Goal: Information Seeking & Learning: Learn about a topic

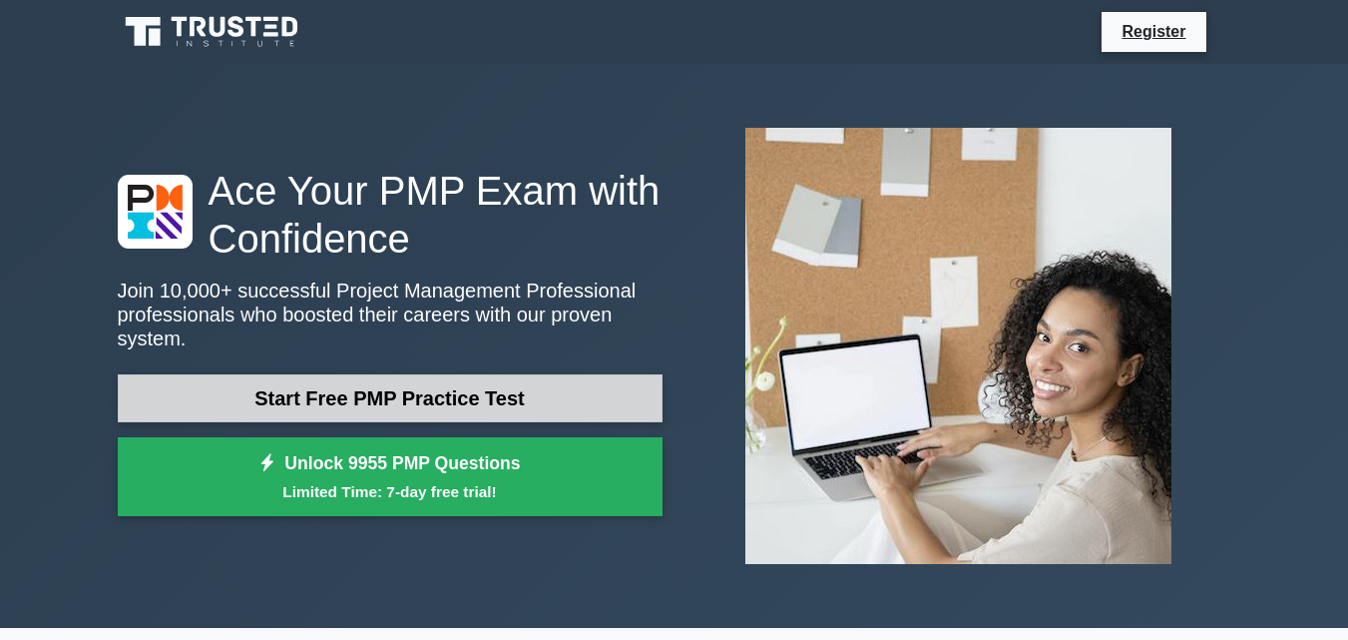
click at [430, 394] on link "Start Free PMP Practice Test" at bounding box center [390, 398] width 545 height 48
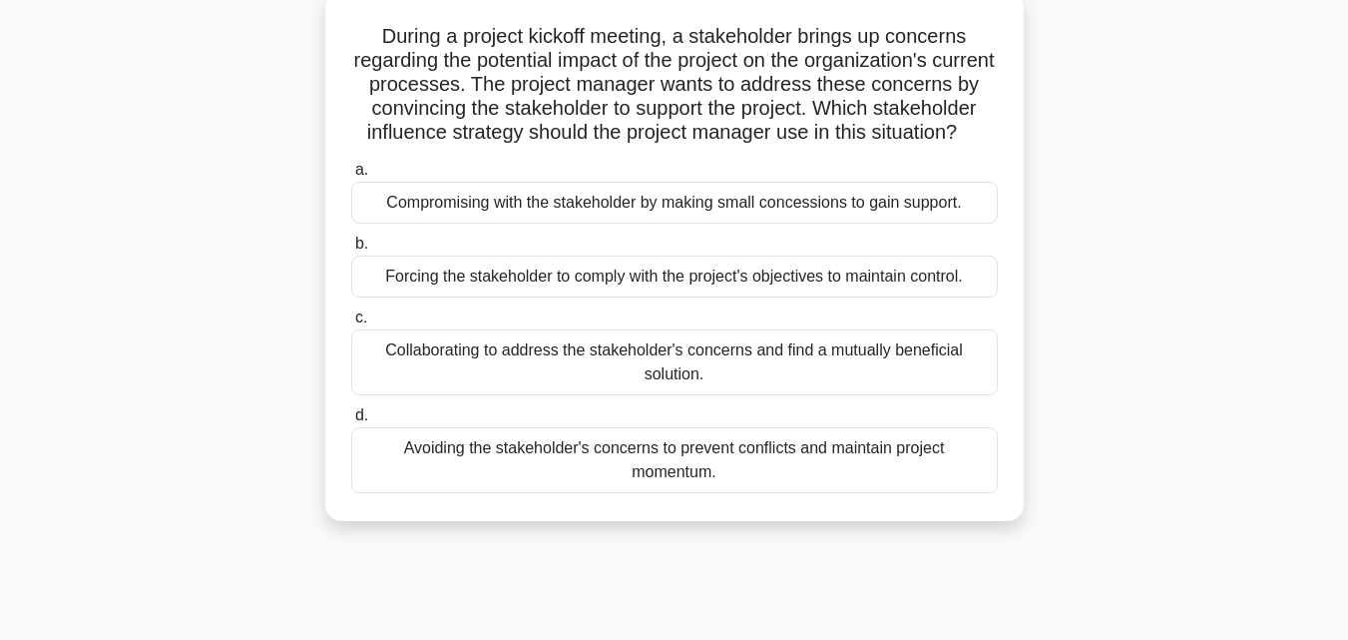
scroll to position [132, 0]
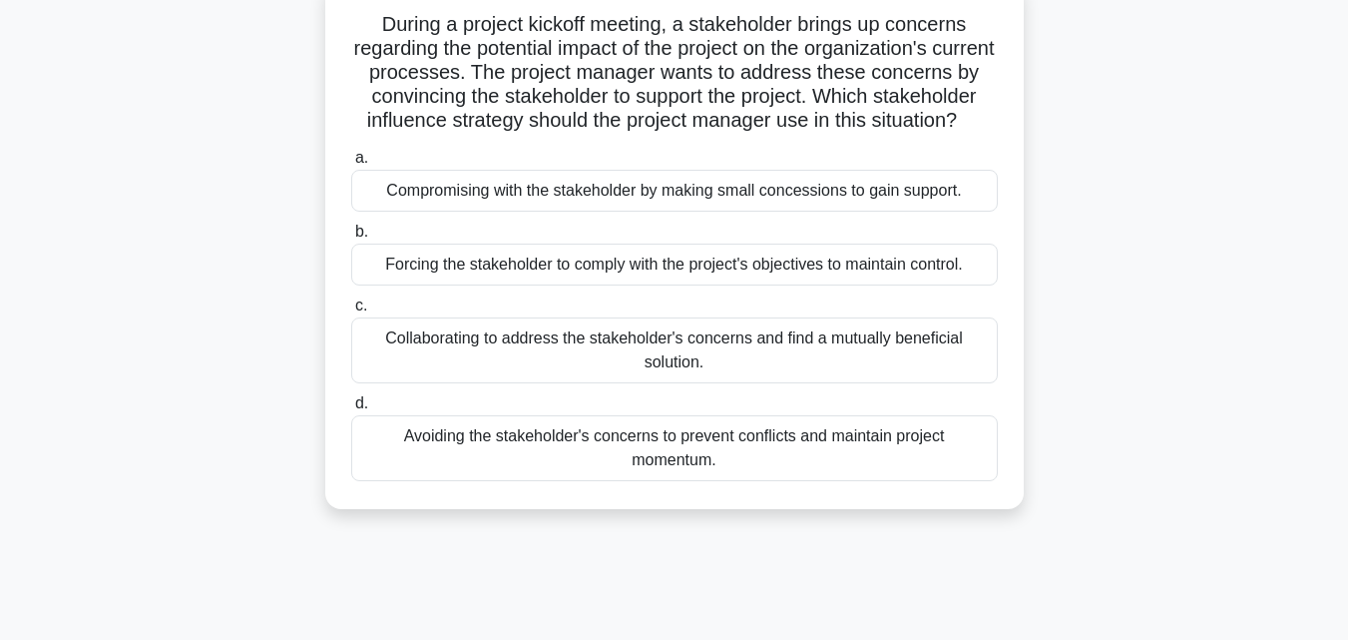
click at [475, 373] on div "Collaborating to address the stakeholder's concerns and find a mutually benefic…" at bounding box center [674, 350] width 647 height 66
click at [351, 312] on input "c. Collaborating to address the stakeholder's concerns and find a mutually bene…" at bounding box center [351, 305] width 0 height 13
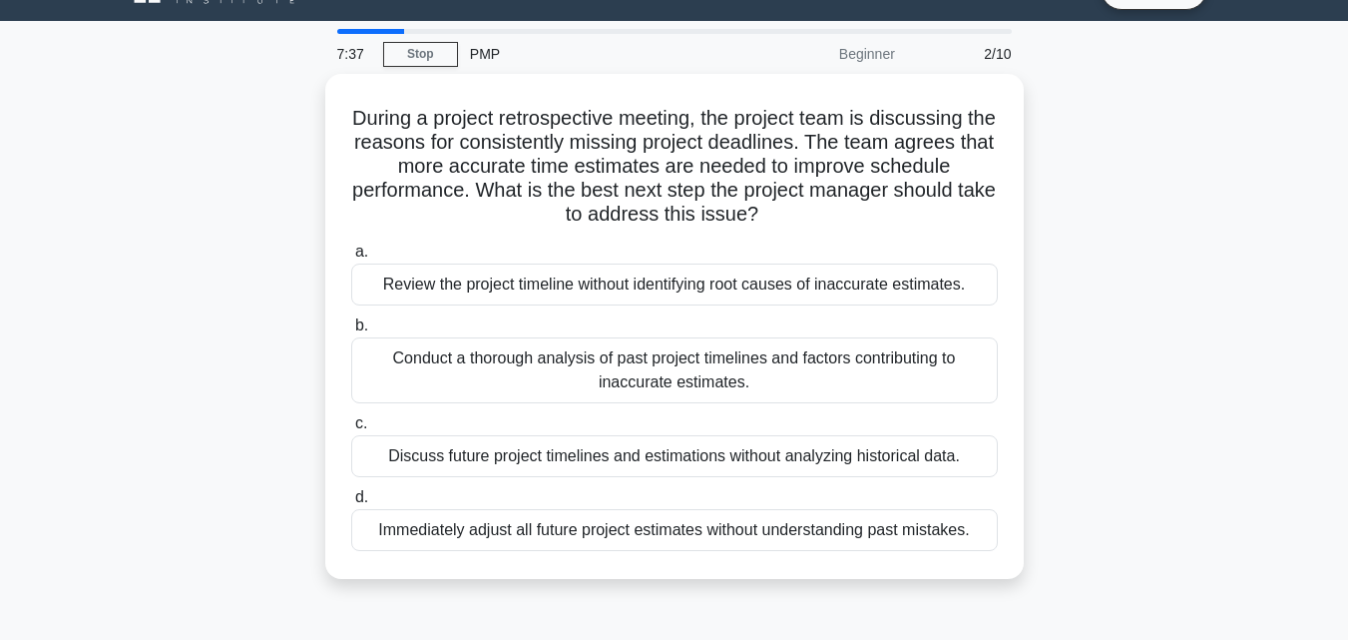
scroll to position [45, 0]
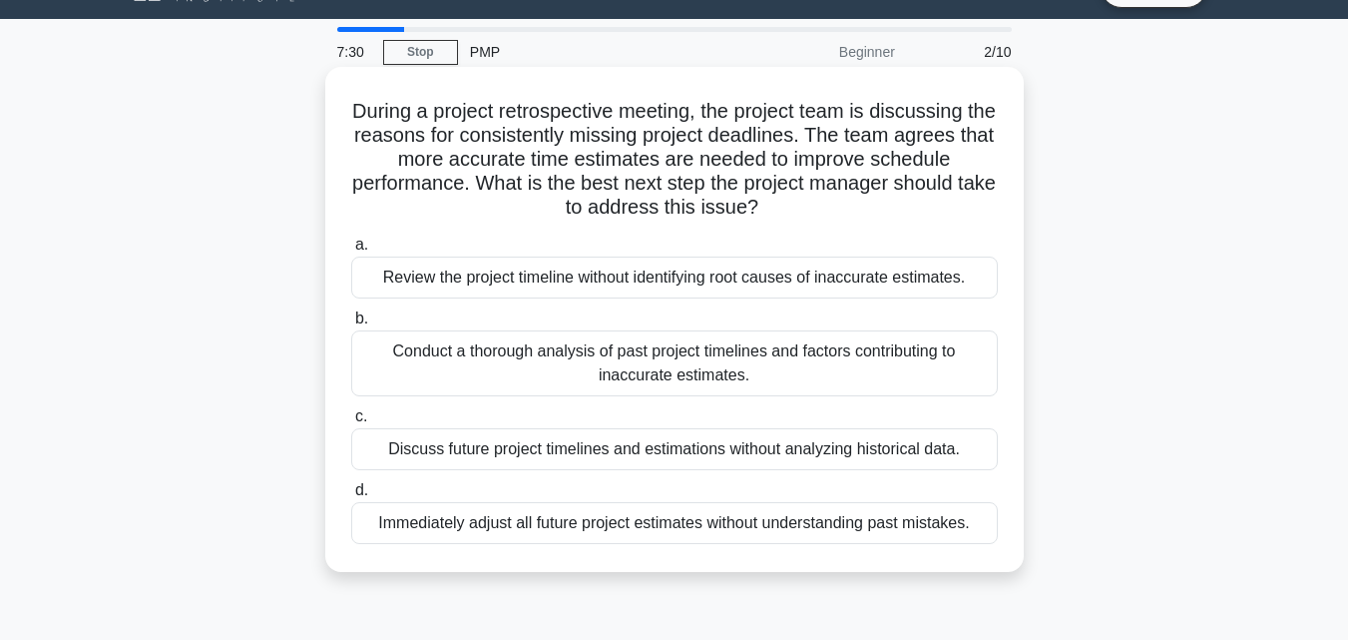
click at [654, 376] on div "Conduct a thorough analysis of past project timelines and factors contributing …" at bounding box center [674, 363] width 647 height 66
click at [351, 325] on input "b. Conduct a thorough analysis of past project timelines and factors contributi…" at bounding box center [351, 318] width 0 height 13
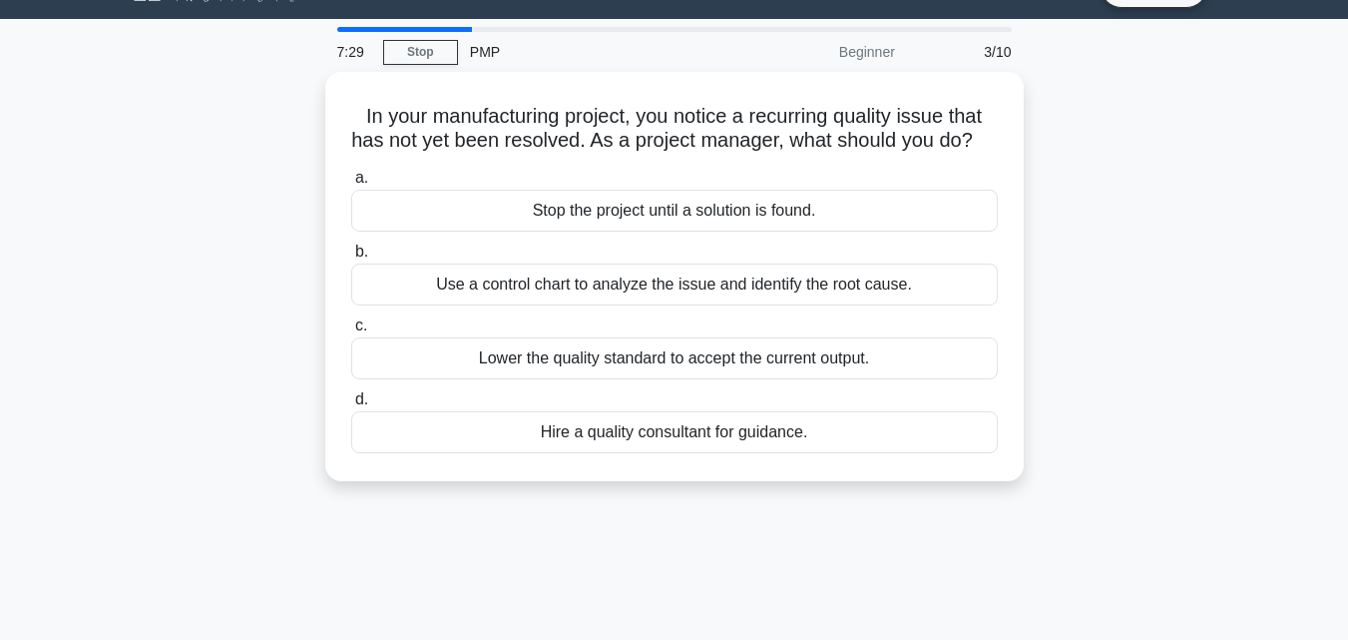
scroll to position [0, 0]
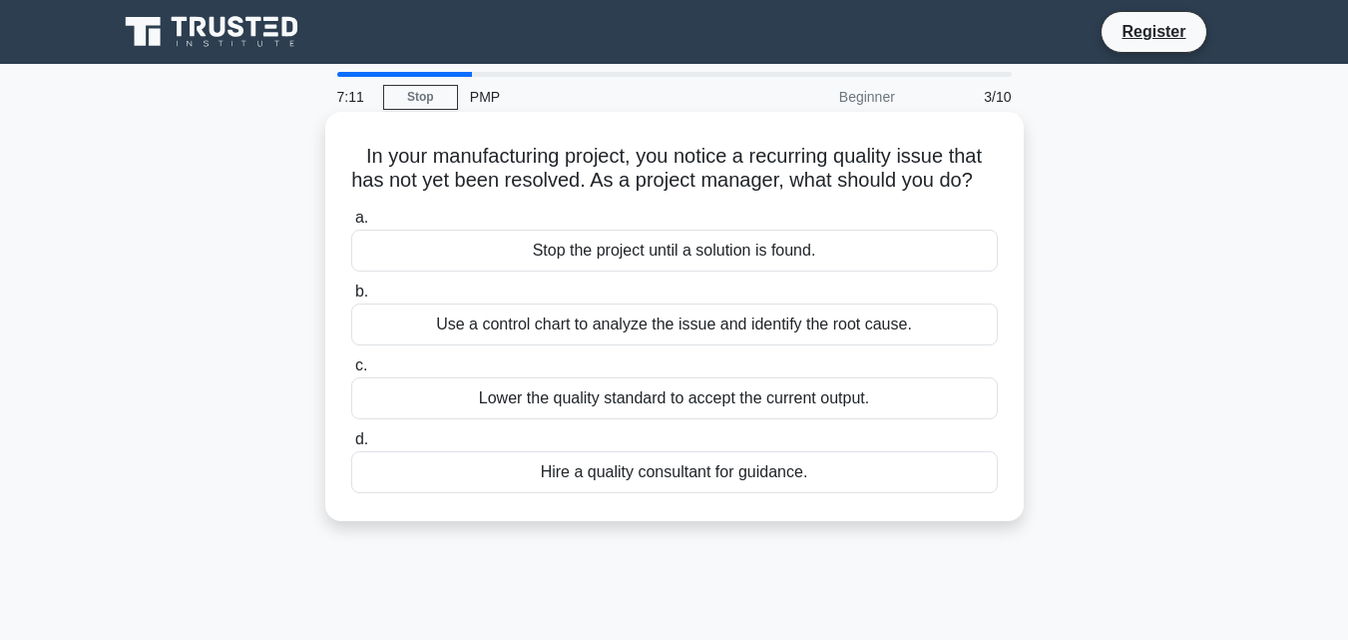
click at [625, 493] on div "Hire a quality consultant for guidance." at bounding box center [674, 472] width 647 height 42
click at [351, 446] on input "d. Hire a quality consultant for guidance." at bounding box center [351, 439] width 0 height 13
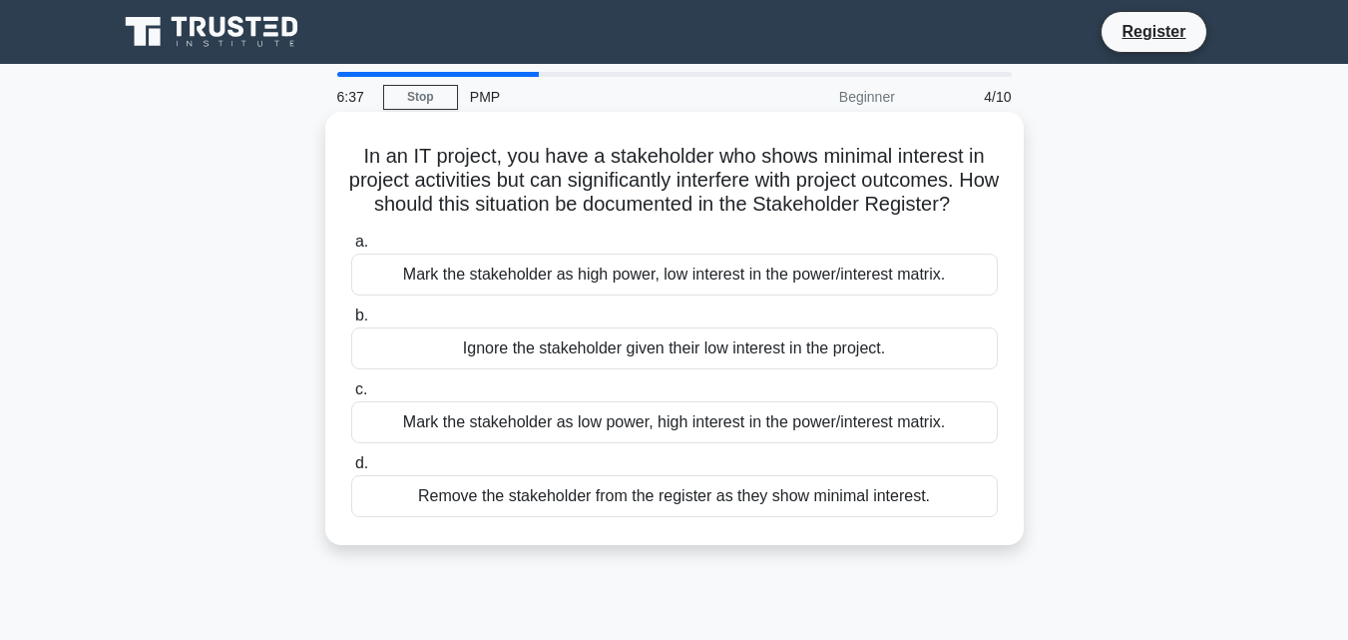
click at [630, 443] on div "Mark the stakeholder as low power, high interest in the power/interest matrix." at bounding box center [674, 422] width 647 height 42
click at [351, 396] on input "c. Mark the stakeholder as low power, high interest in the power/interest matri…" at bounding box center [351, 389] width 0 height 13
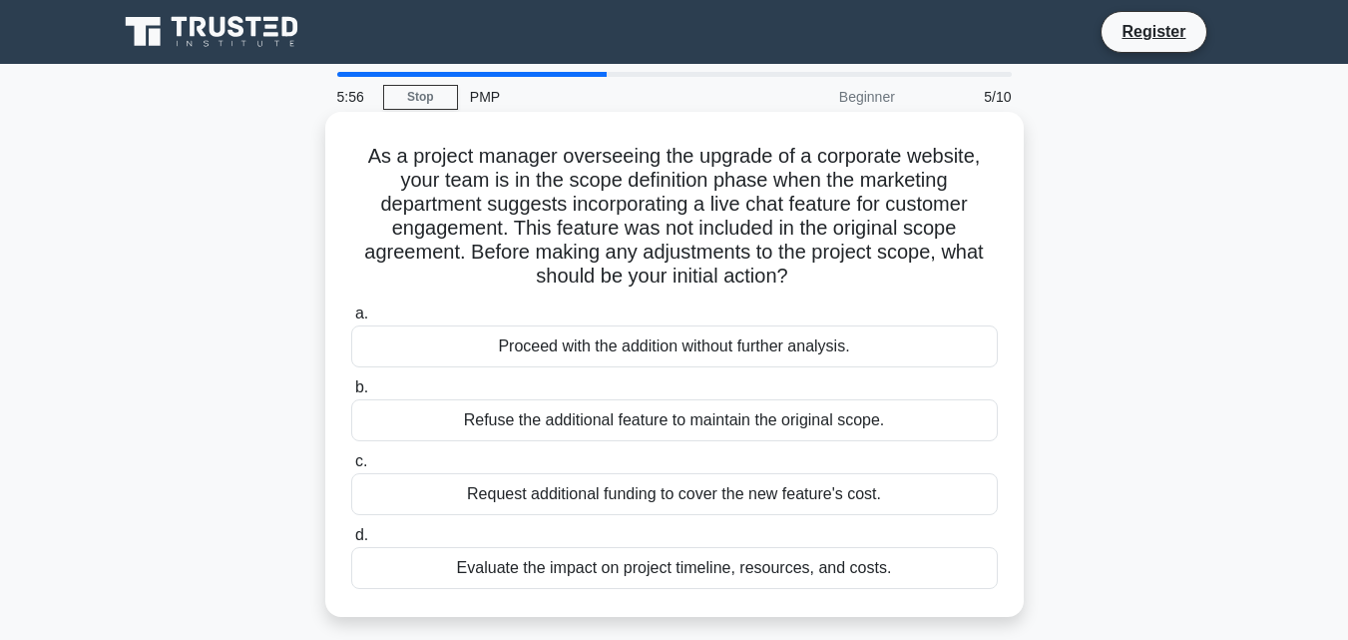
click at [615, 569] on div "Evaluate the impact on project timeline, resources, and costs." at bounding box center [674, 568] width 647 height 42
click at [351, 542] on input "d. Evaluate the impact on project timeline, resources, and costs." at bounding box center [351, 535] width 0 height 13
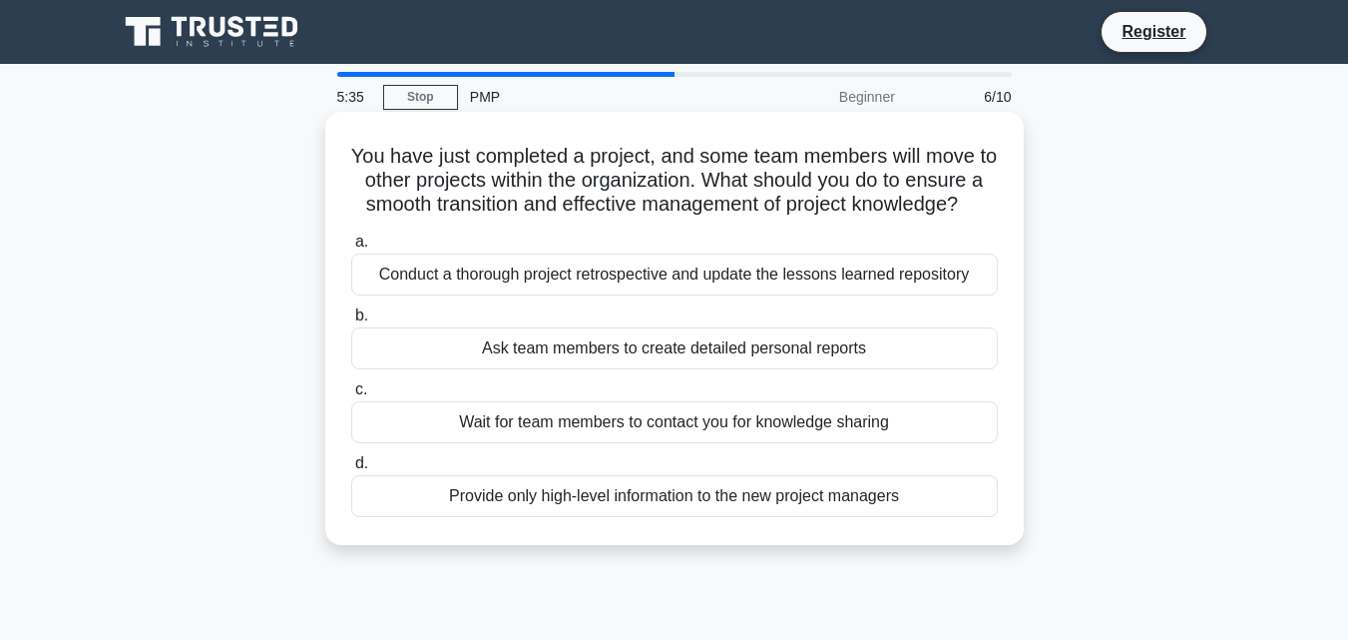
click at [651, 295] on div "Conduct a thorough project retrospective and update the lessons learned reposit…" at bounding box center [674, 275] width 647 height 42
click at [351, 249] on input "a. Conduct a thorough project retrospective and update the lessons learned repo…" at bounding box center [351, 242] width 0 height 13
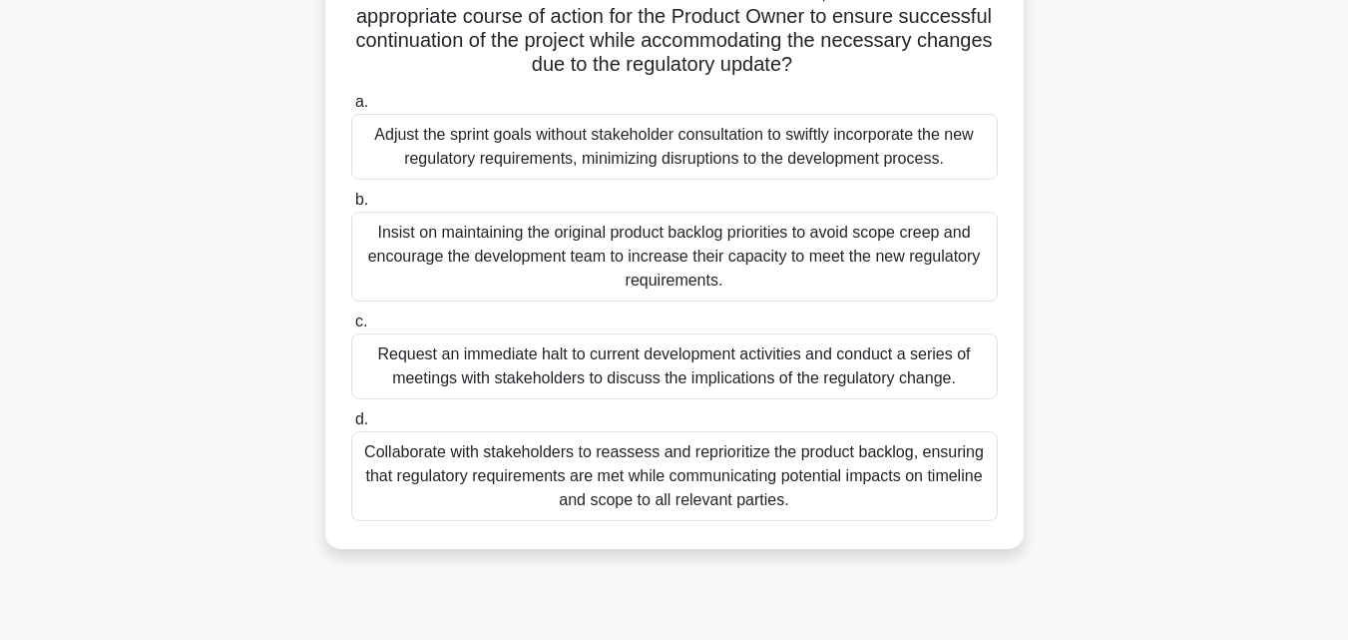
scroll to position [411, 0]
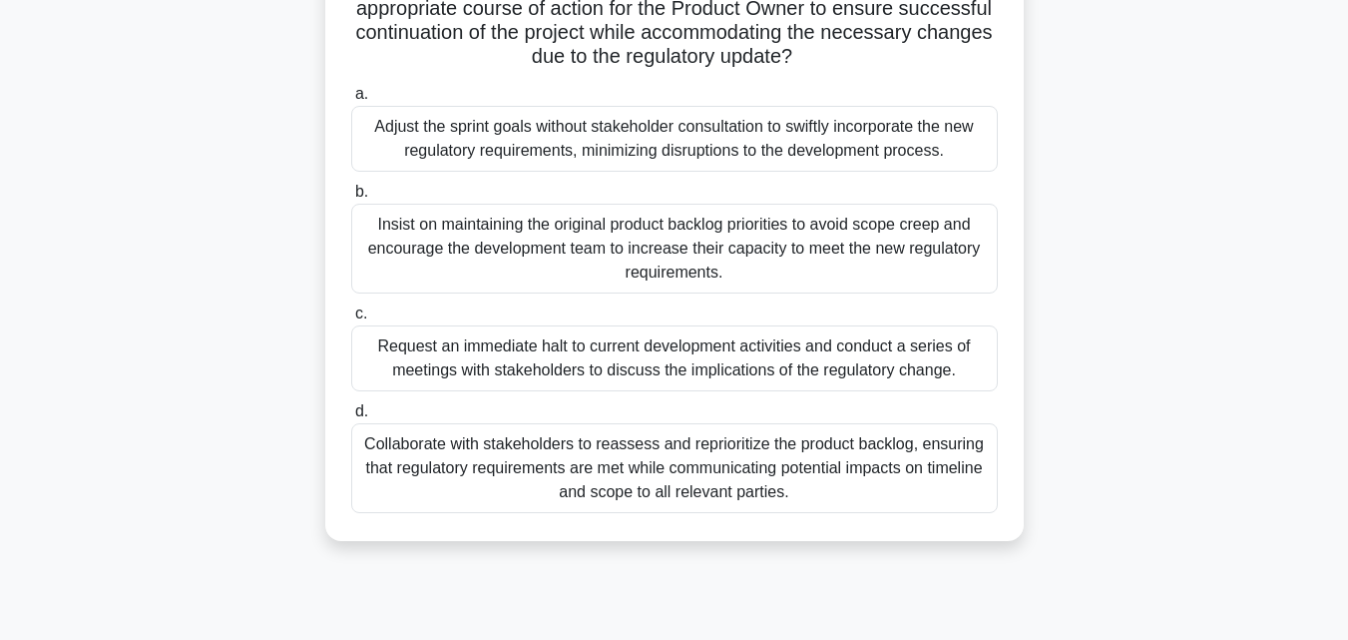
click at [524, 355] on div "Request an immediate halt to current development activities and conduct a serie…" at bounding box center [674, 358] width 647 height 66
click at [351, 320] on input "c. Request an immediate halt to current development activities and conduct a se…" at bounding box center [351, 313] width 0 height 13
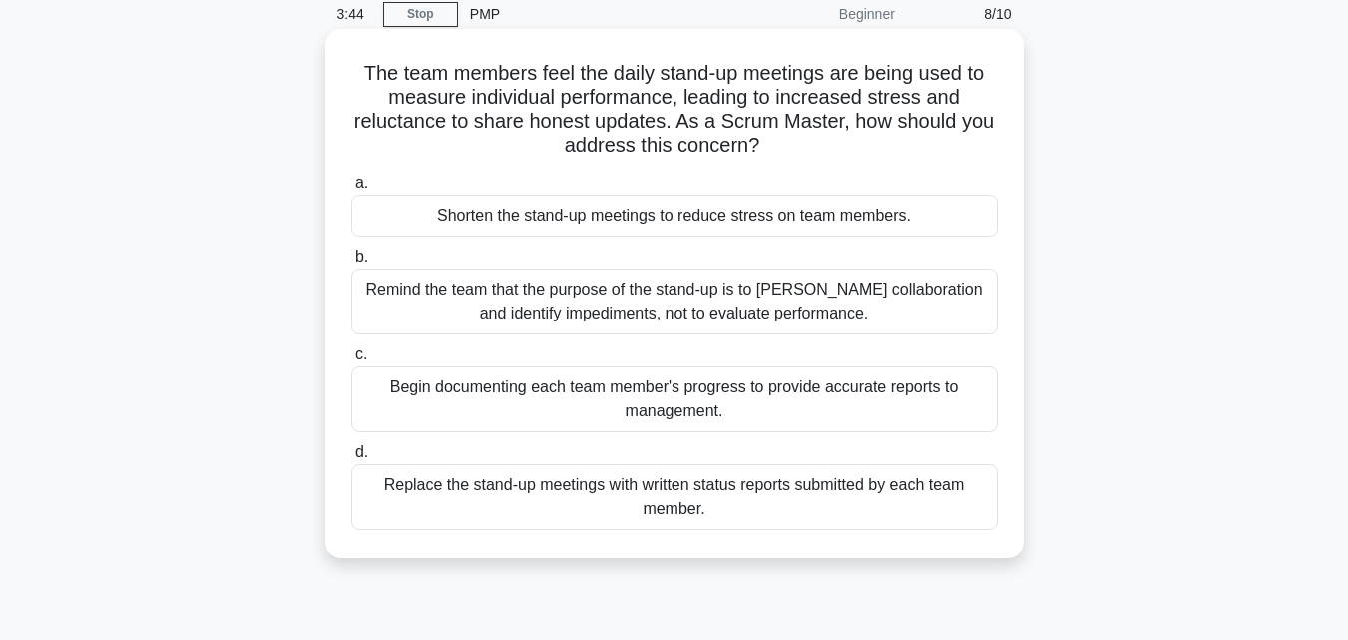
scroll to position [0, 0]
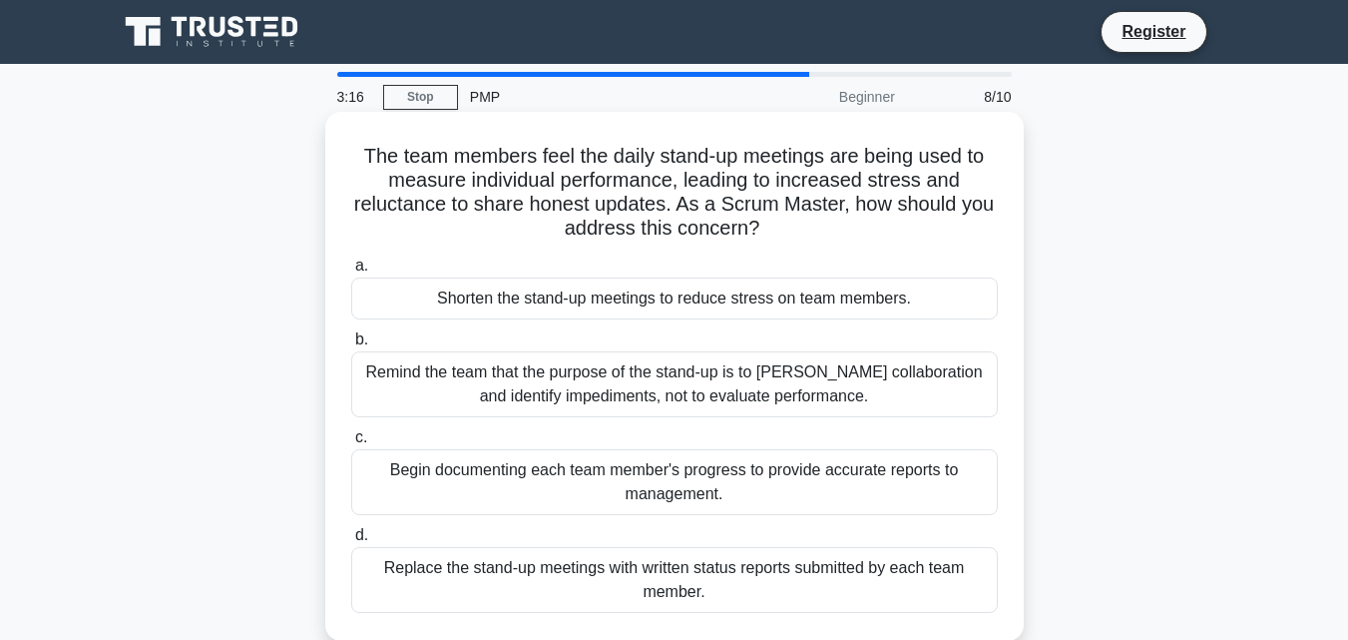
click at [917, 255] on label "a. Shorten the stand-up meetings to reduce stress on team members." at bounding box center [674, 287] width 647 height 66
click at [351, 259] on input "a. Shorten the stand-up meetings to reduce stress on team members." at bounding box center [351, 265] width 0 height 13
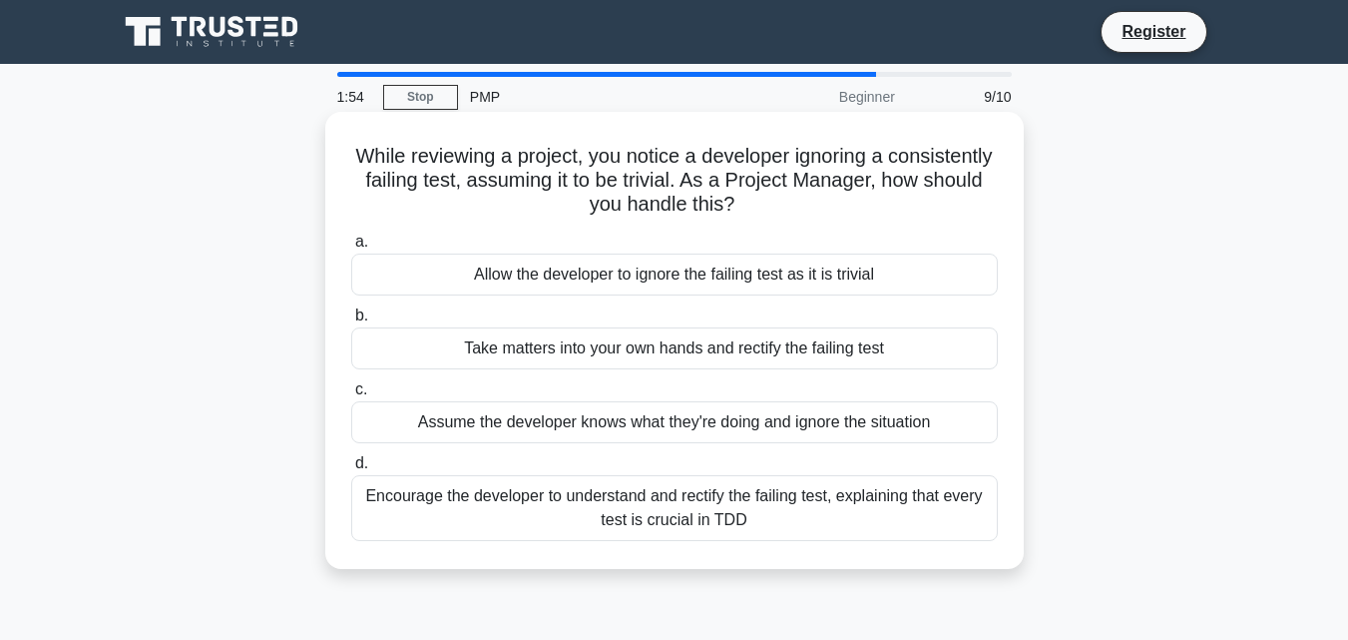
click at [639, 515] on div "Encourage the developer to understand and rectify the failing test, explaining …" at bounding box center [674, 508] width 647 height 66
click at [351, 470] on input "d. Encourage the developer to understand and rectify the failing test, explaini…" at bounding box center [351, 463] width 0 height 13
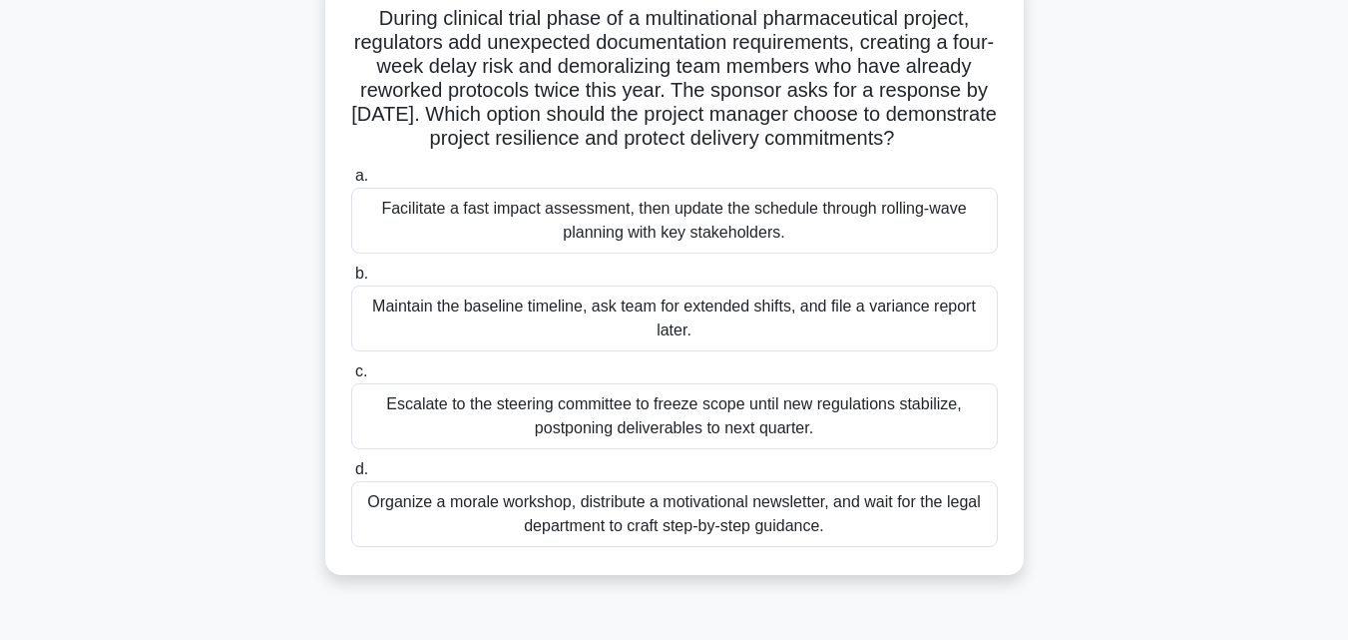
scroll to position [150, 0]
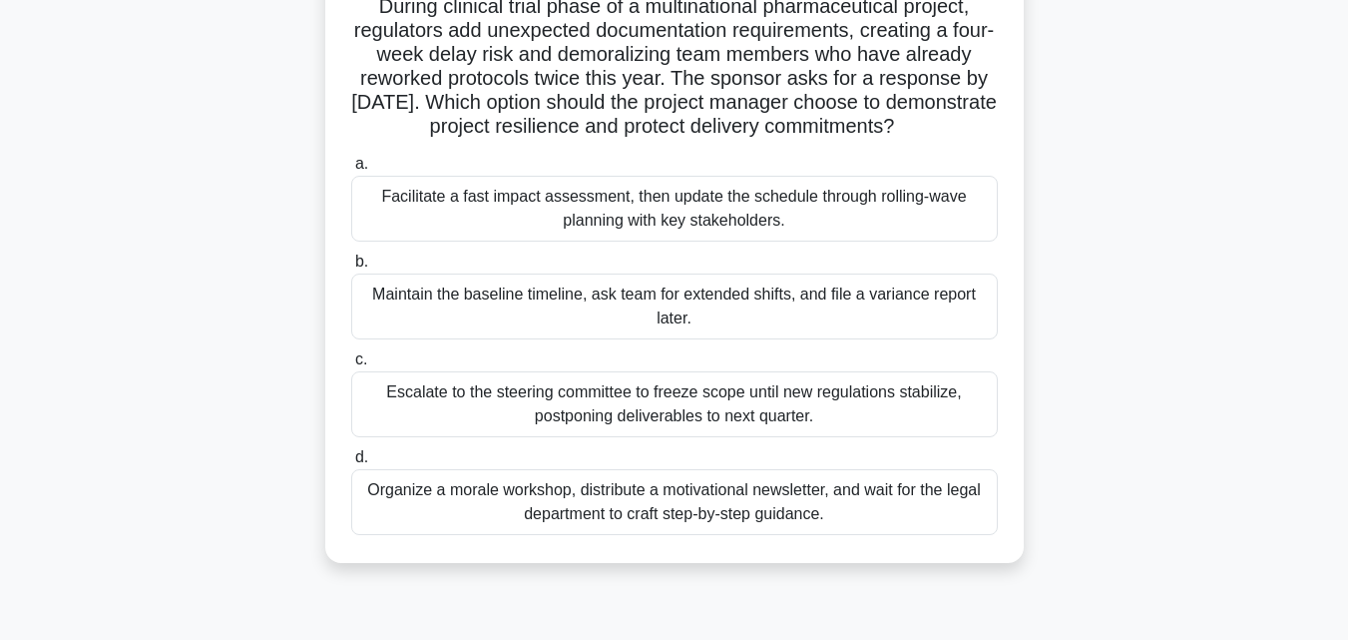
click at [746, 437] on div "Escalate to the steering committee to freeze scope until new regulations stabil…" at bounding box center [674, 404] width 647 height 66
click at [351, 366] on input "c. Escalate to the steering committee to freeze scope until new regulations sta…" at bounding box center [351, 359] width 0 height 13
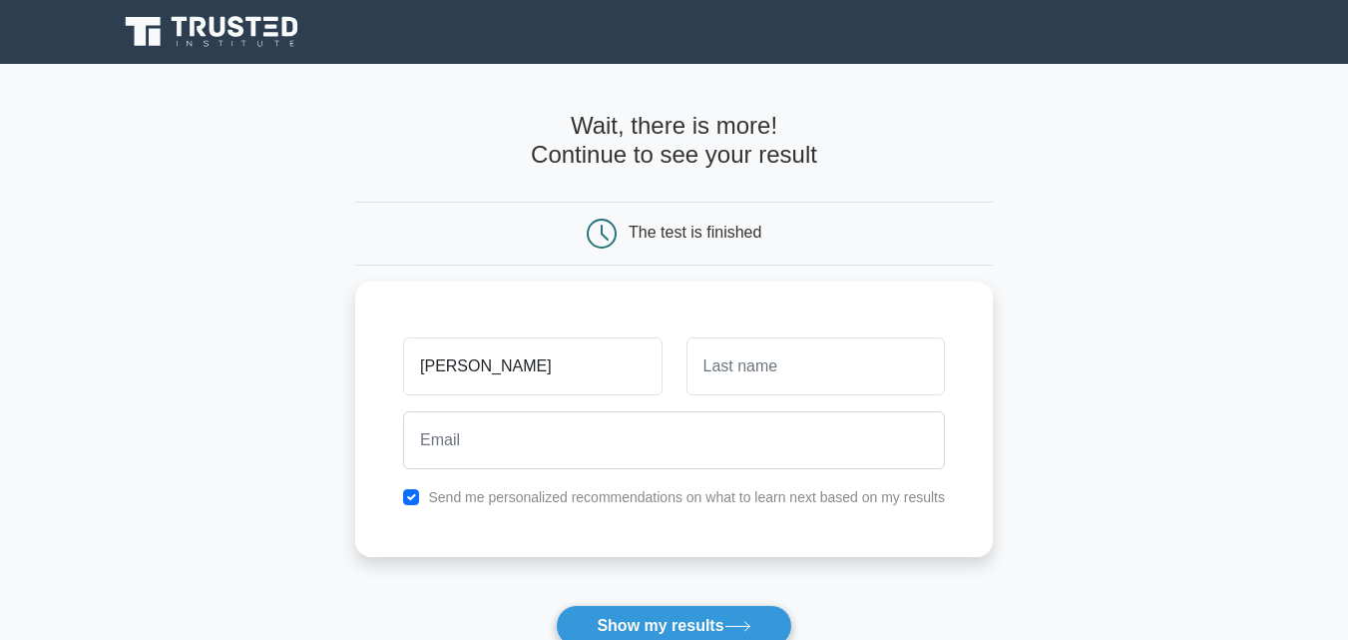
type input "dushyant"
type input "d"
type input "pareek"
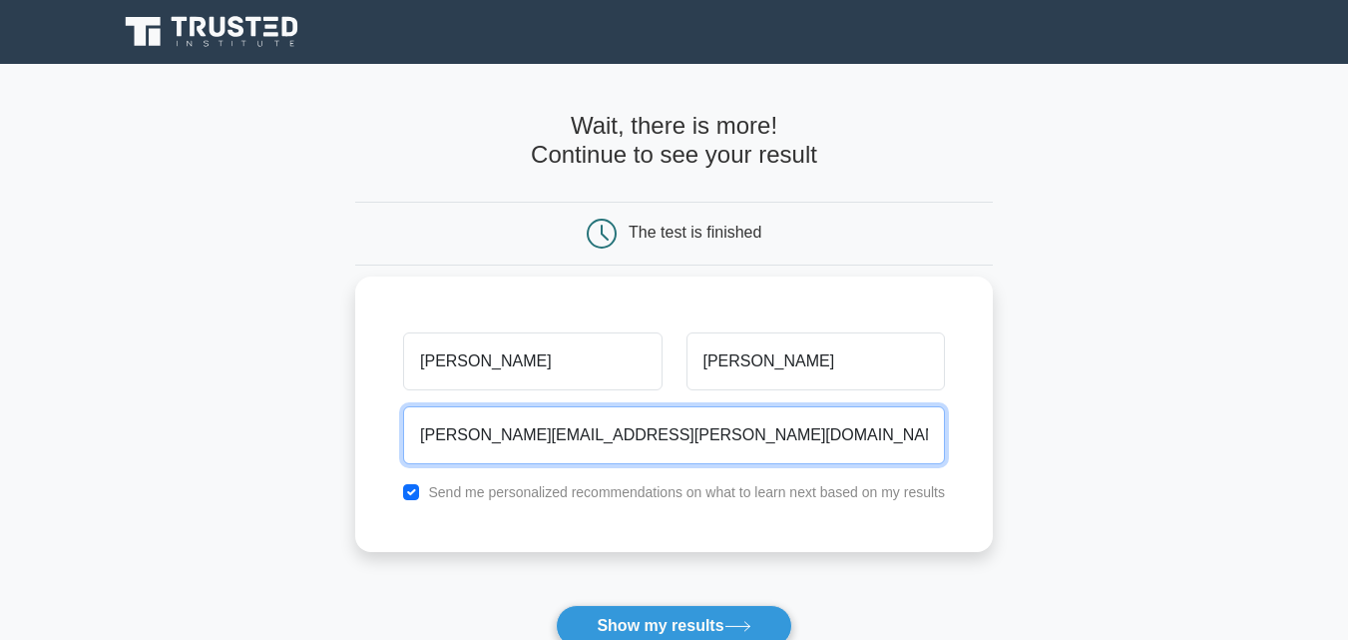
type input "dushyant.pareek@gmail.com"
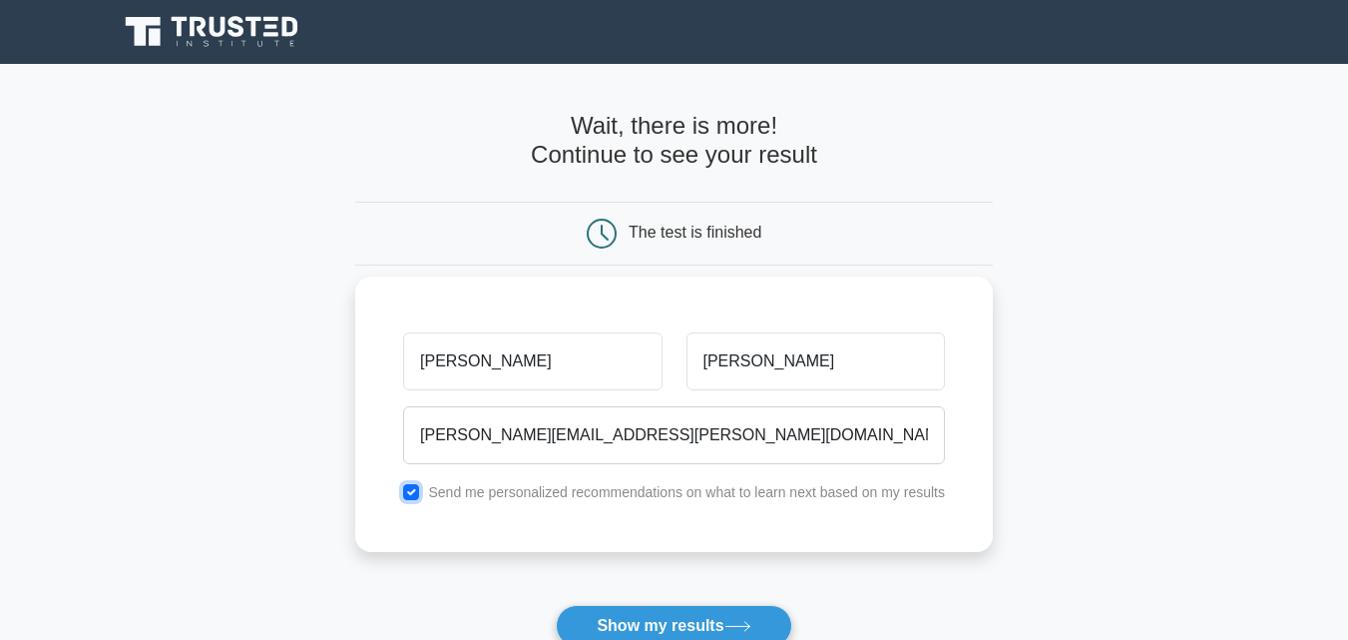
click at [415, 491] on input "checkbox" at bounding box center [411, 492] width 16 height 16
checkbox input "false"
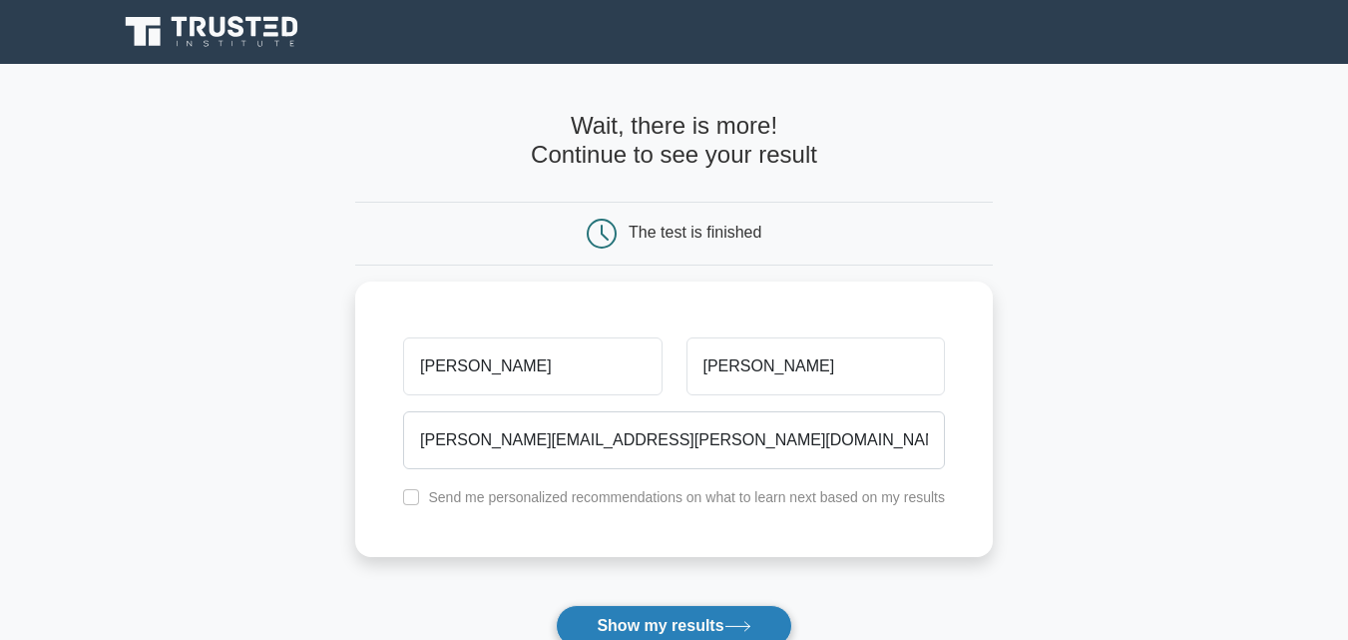
click at [716, 623] on button "Show my results" at bounding box center [674, 626] width 236 height 42
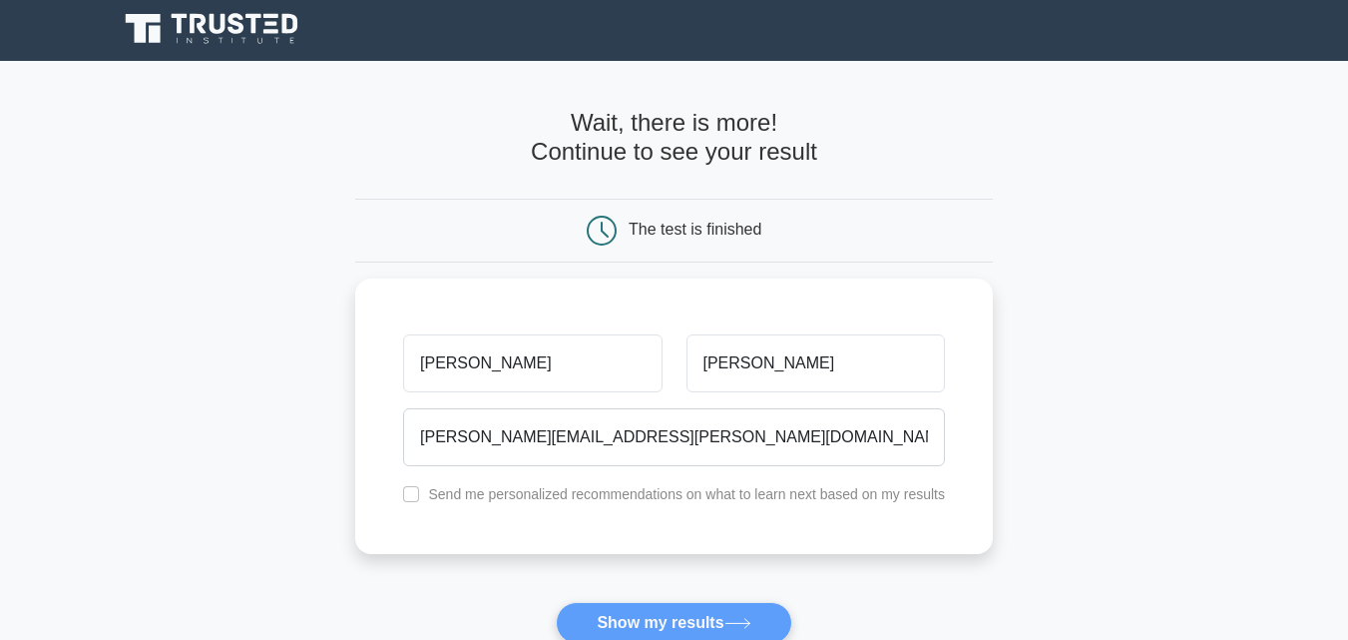
scroll to position [5, 0]
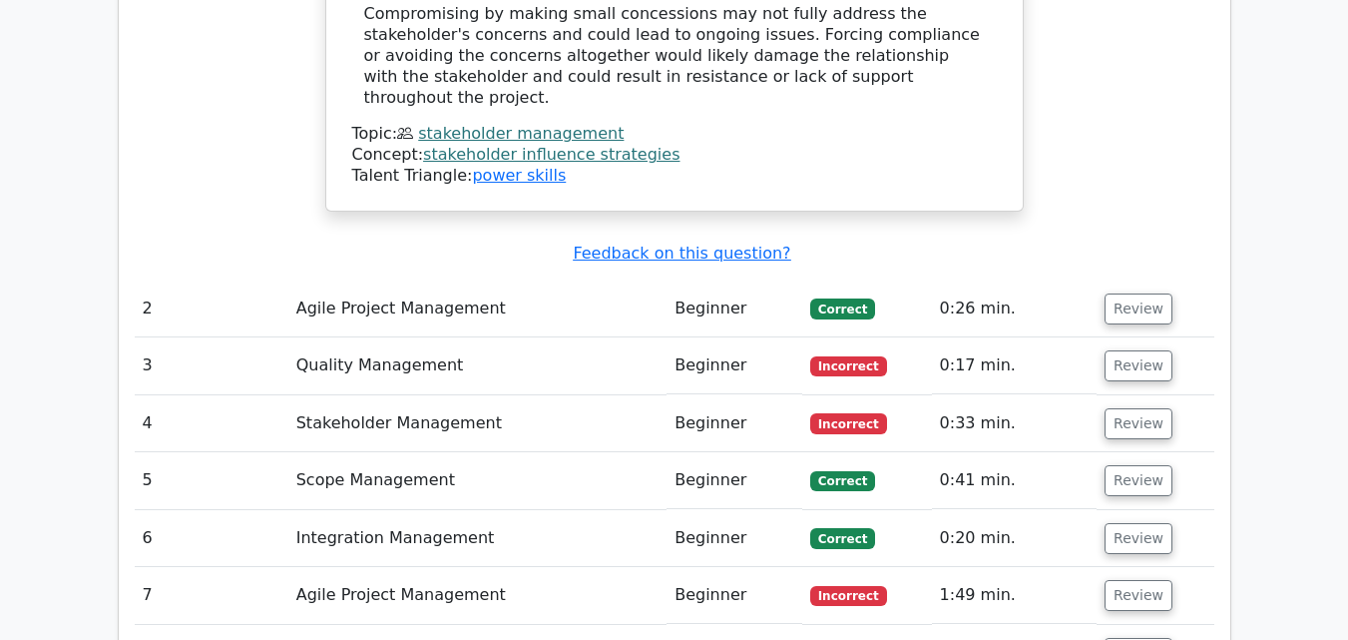
scroll to position [2663, 0]
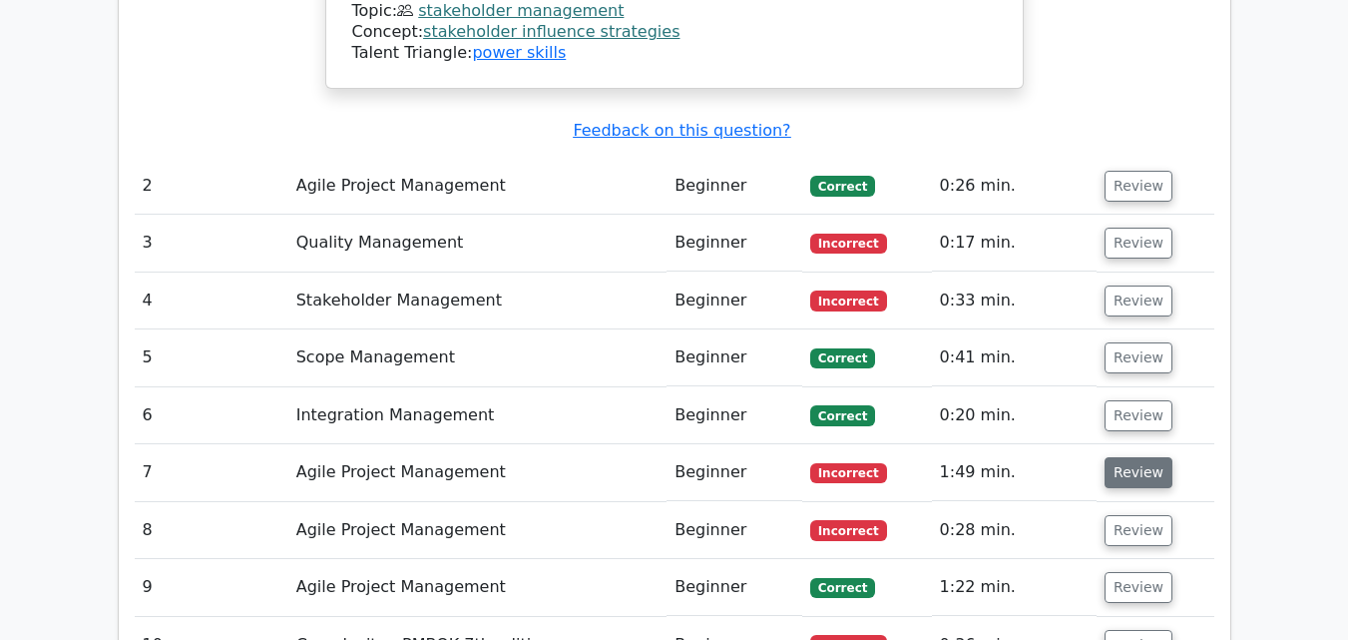
click at [1132, 457] on button "Review" at bounding box center [1139, 472] width 68 height 31
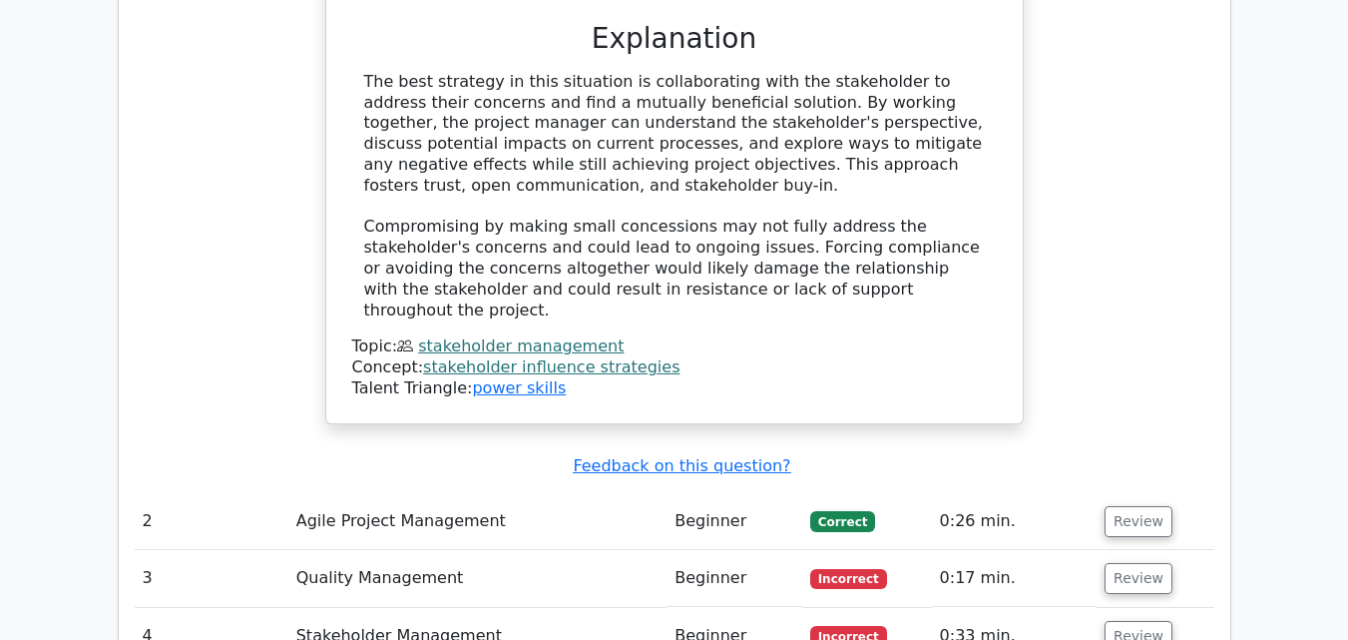
scroll to position [2342, 0]
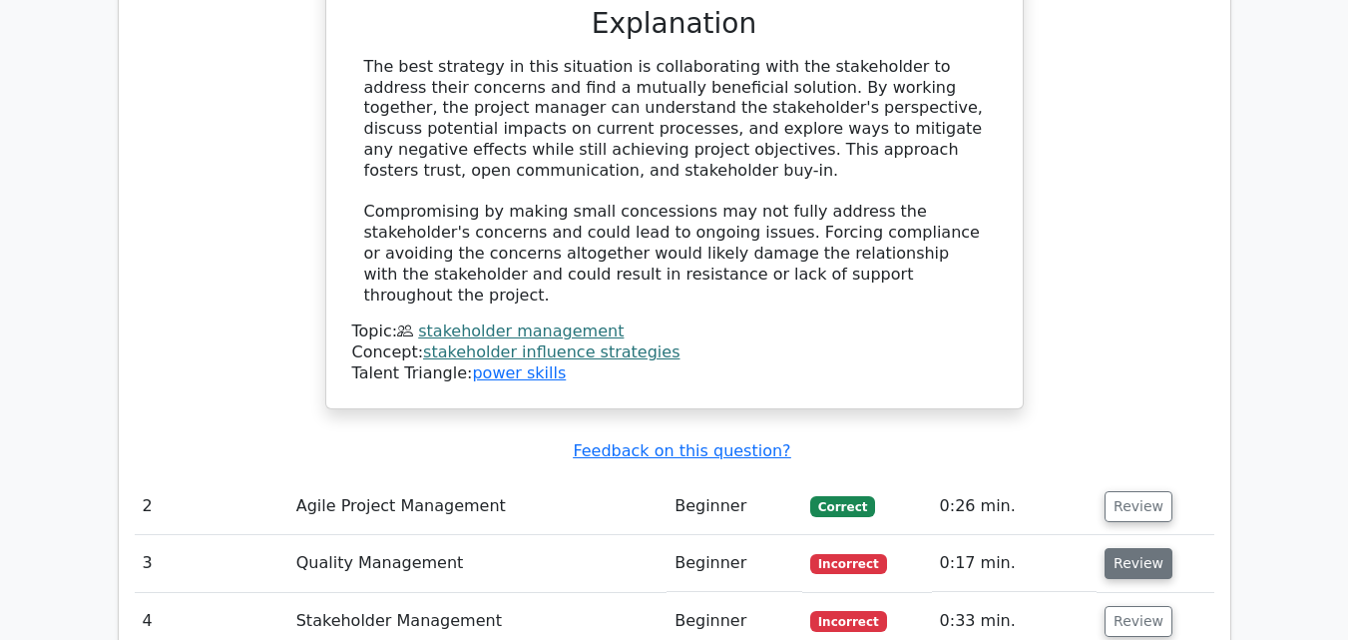
click at [1129, 548] on button "Review" at bounding box center [1139, 563] width 68 height 31
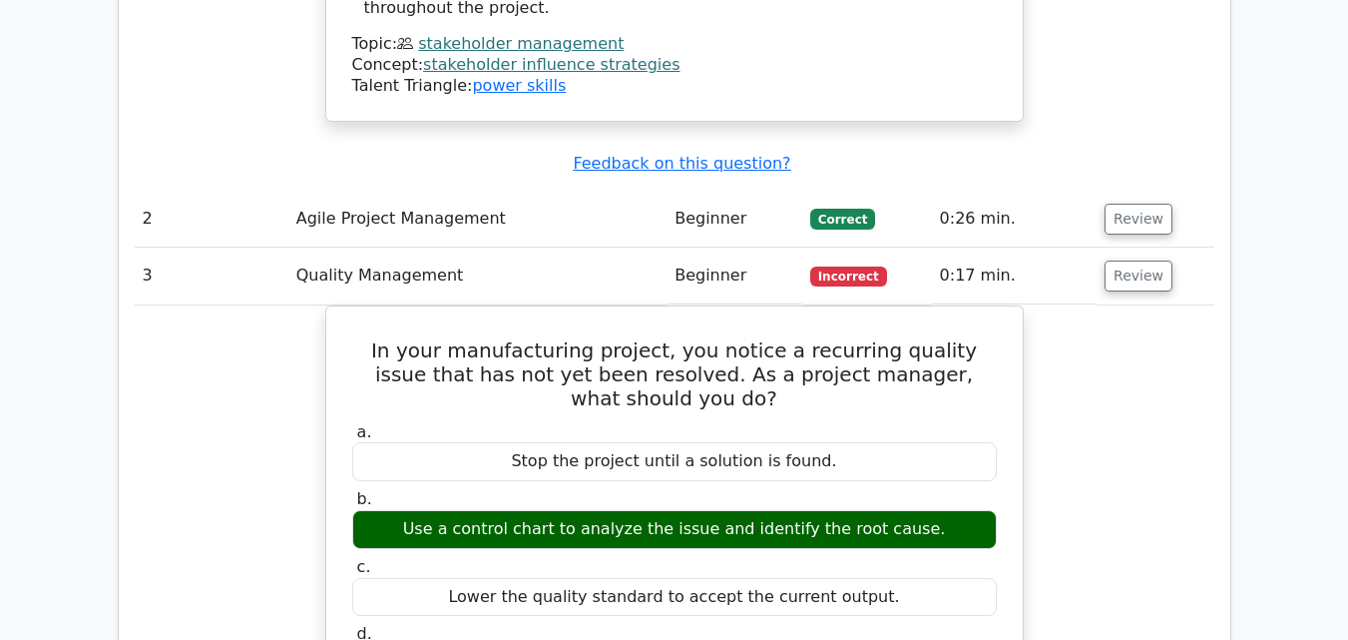
scroll to position [2602, 0]
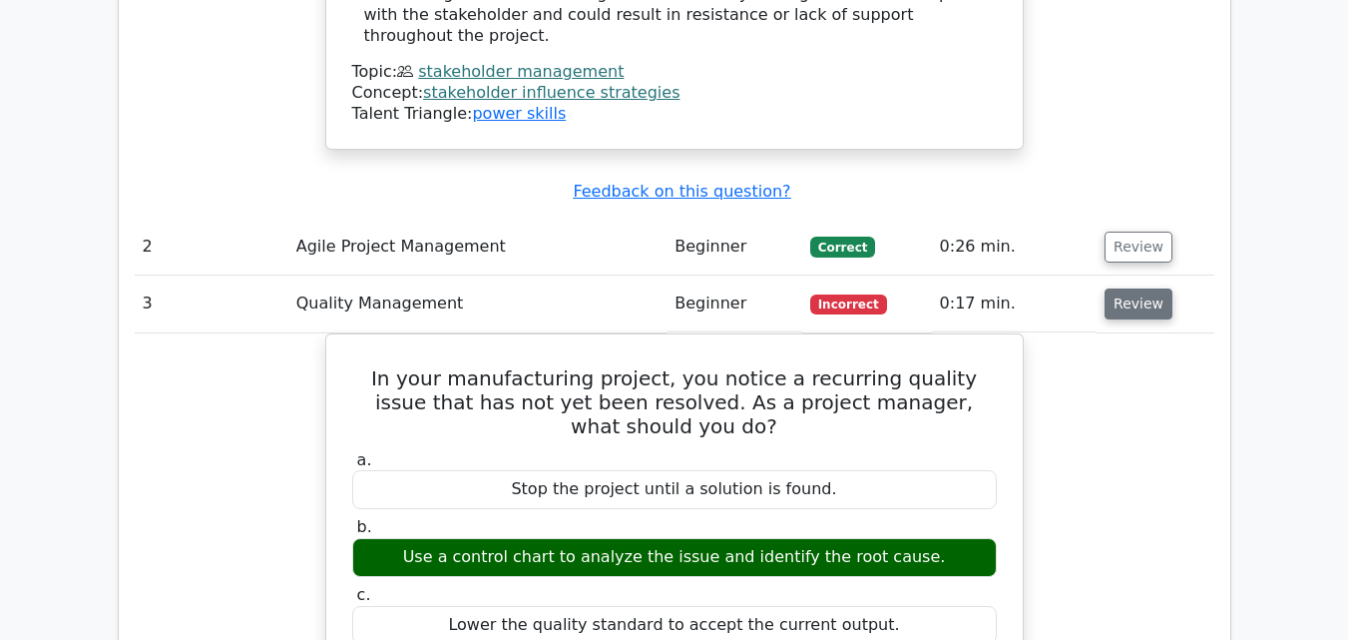
click at [1146, 288] on button "Review" at bounding box center [1139, 303] width 68 height 31
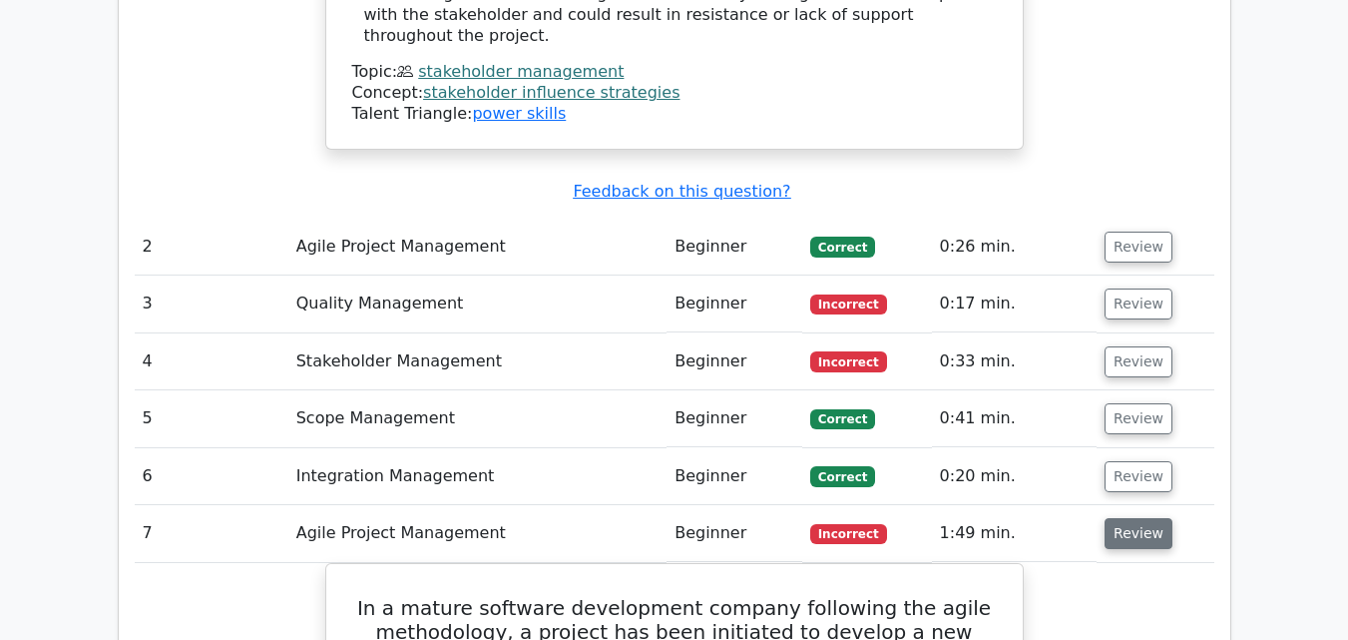
click at [1123, 518] on button "Review" at bounding box center [1139, 533] width 68 height 31
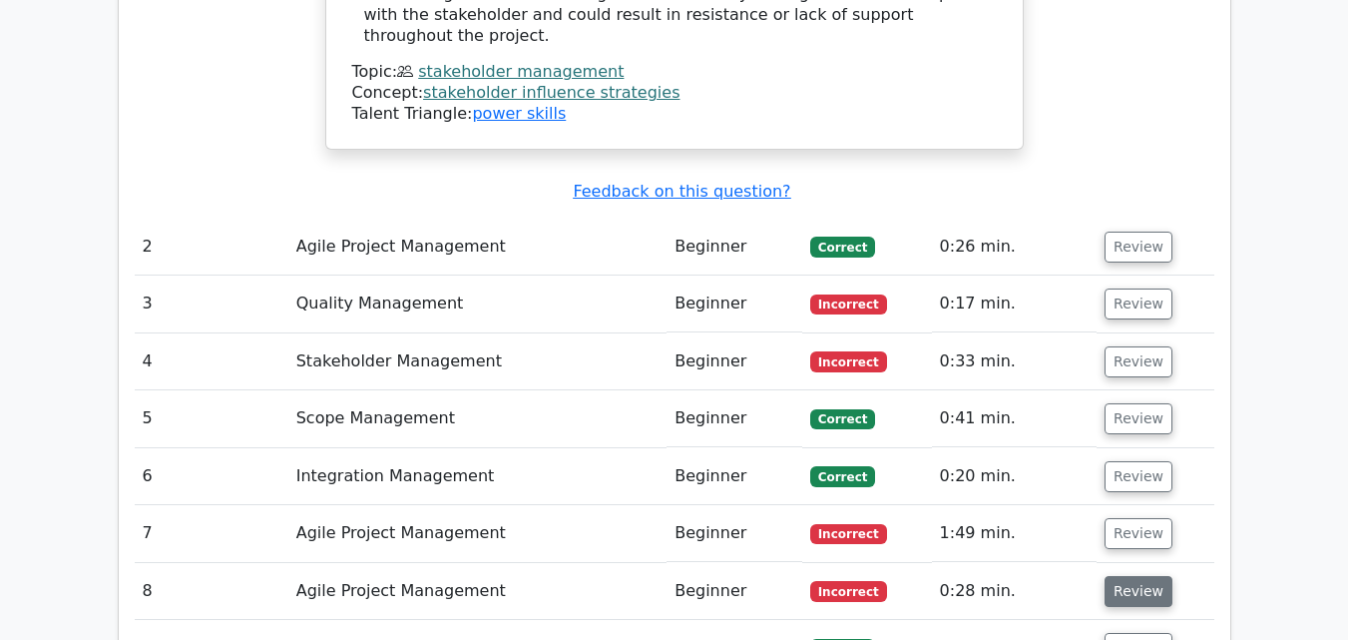
click at [1121, 576] on button "Review" at bounding box center [1139, 591] width 68 height 31
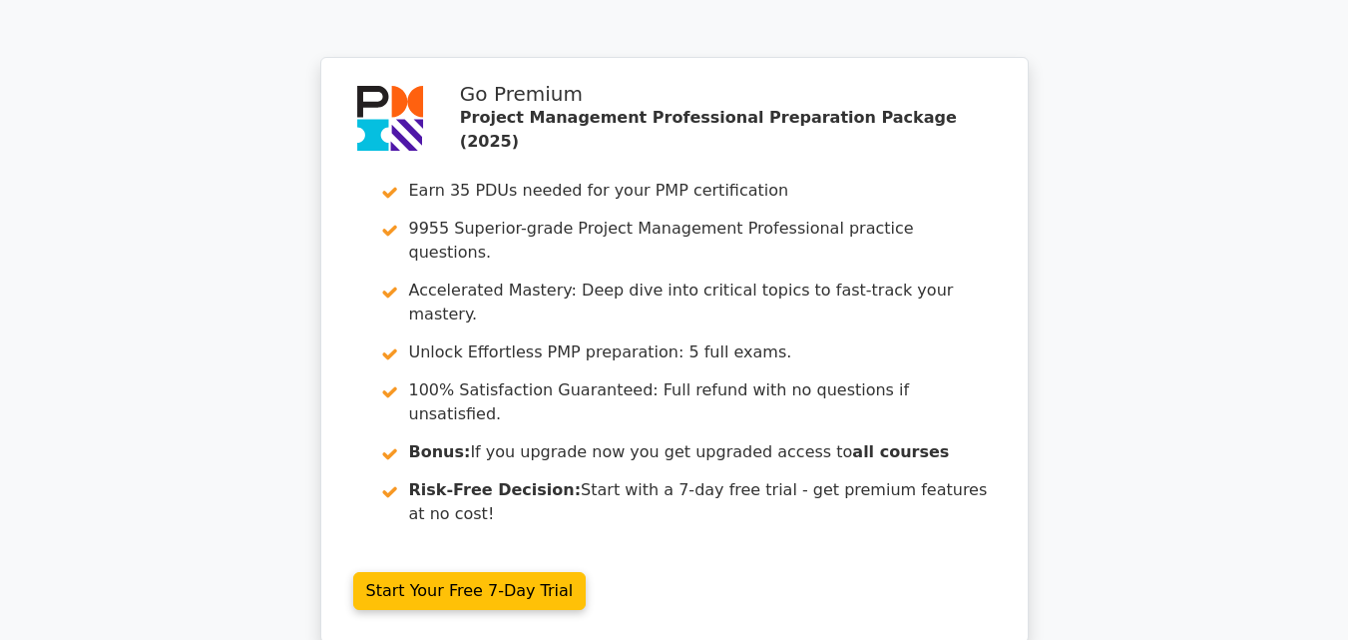
scroll to position [4423, 0]
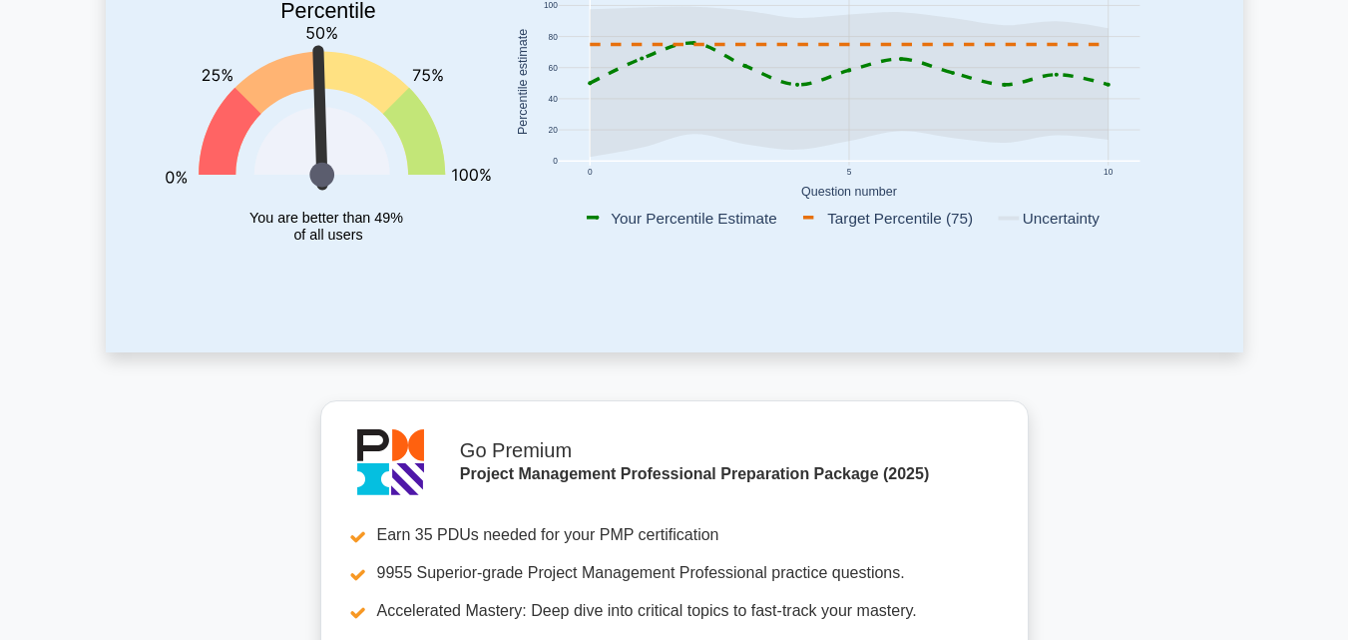
scroll to position [550, 0]
